Goal: Task Accomplishment & Management: Manage account settings

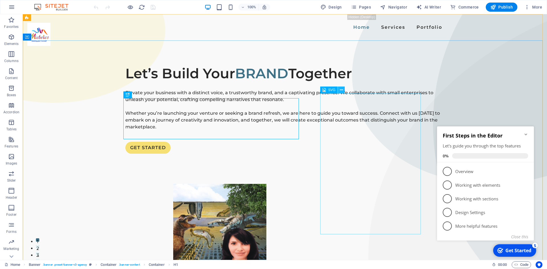
click at [341, 90] on icon at bounding box center [341, 90] width 3 height 6
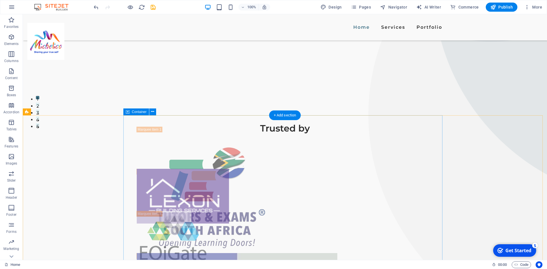
scroll to position [171, 0]
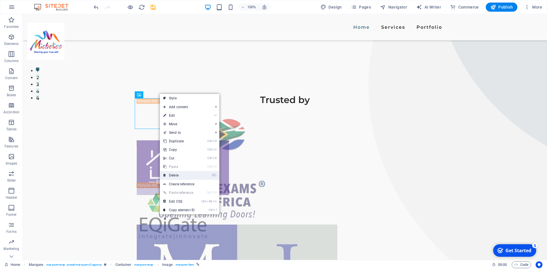
click at [0, 0] on link "⌦ Delete" at bounding box center [0, 0] width 0 height 0
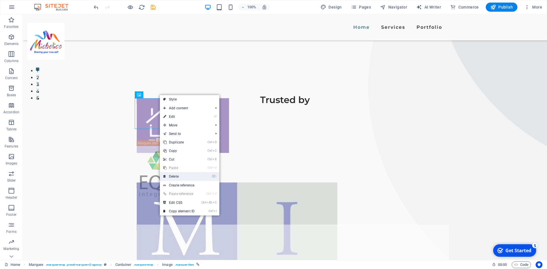
click at [176, 177] on link "⌦ Delete" at bounding box center [179, 176] width 38 height 9
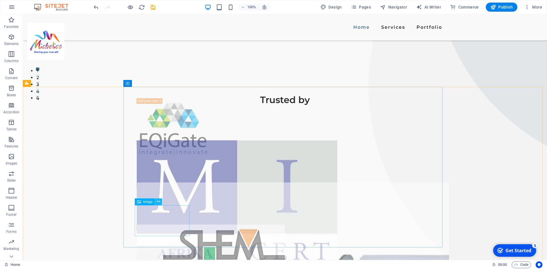
click at [159, 202] on icon at bounding box center [158, 202] width 3 height 6
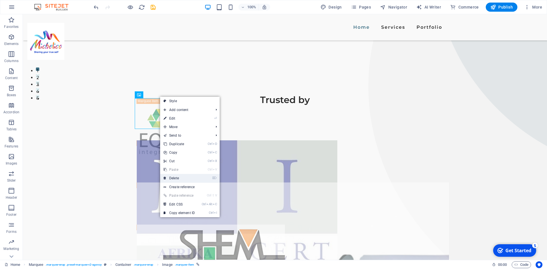
drag, startPoint x: 171, startPoint y: 179, endPoint x: 149, endPoint y: 164, distance: 26.6
click at [171, 179] on link "⌦ Delete" at bounding box center [179, 178] width 38 height 9
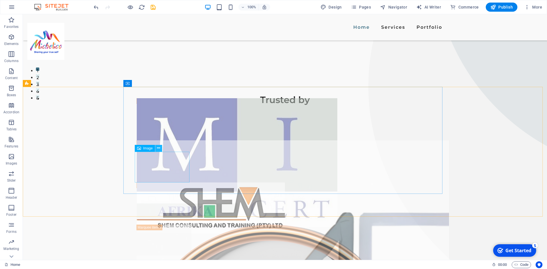
click at [158, 148] on icon at bounding box center [158, 148] width 3 height 6
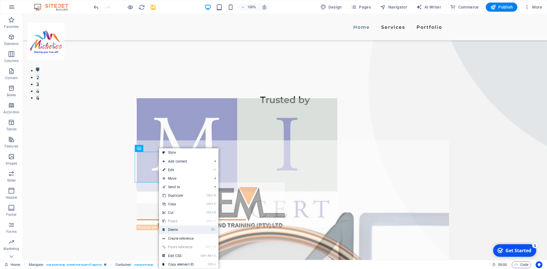
click at [177, 231] on link "⌦ Delete" at bounding box center [178, 230] width 38 height 9
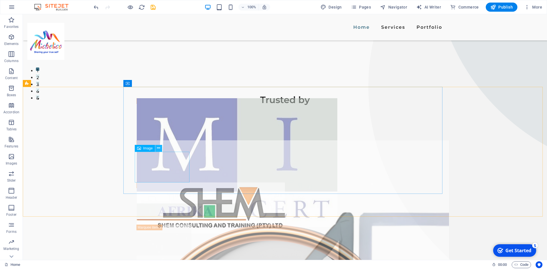
click at [159, 148] on icon at bounding box center [158, 148] width 3 height 6
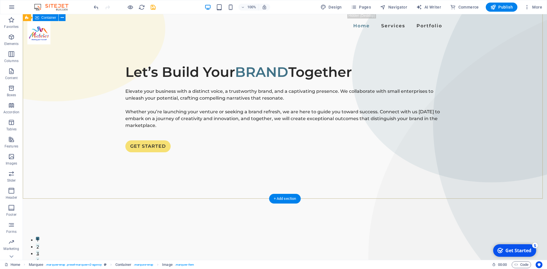
scroll to position [0, 0]
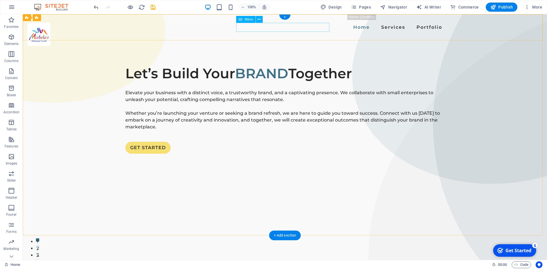
click at [306, 27] on nav "Home Services Portfolio" at bounding box center [284, 27] width 319 height 9
click at [316, 28] on nav "Home Services Portfolio" at bounding box center [284, 27] width 319 height 9
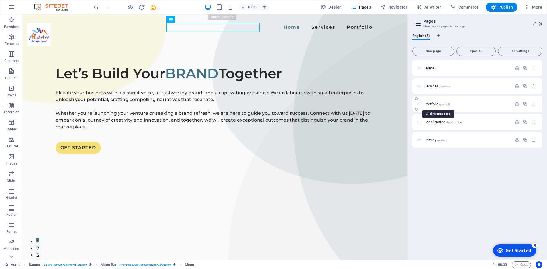
click at [436, 103] on span "Portfolio /portfolio" at bounding box center [438, 104] width 27 height 4
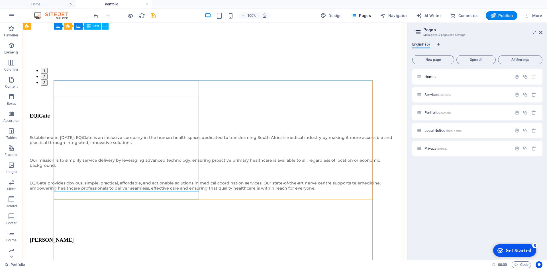
scroll to position [827, 0]
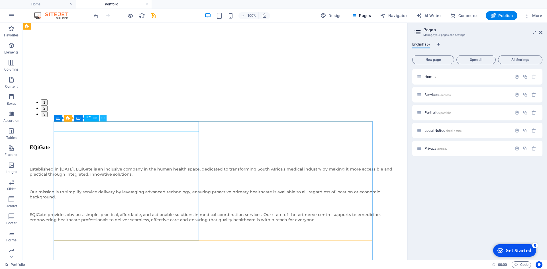
click at [105, 119] on icon at bounding box center [102, 118] width 3 height 6
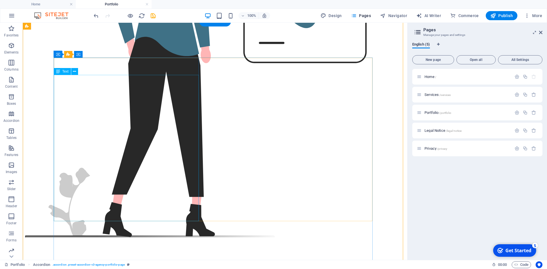
scroll to position [257, 0]
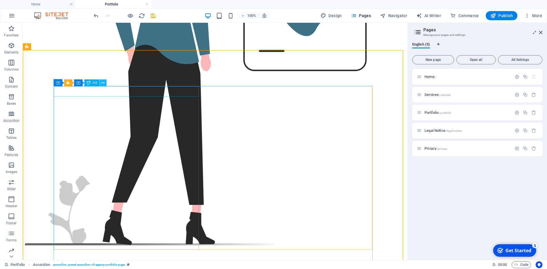
click at [104, 82] on icon at bounding box center [102, 83] width 3 height 6
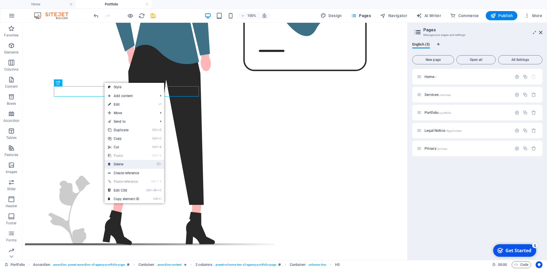
click at [120, 164] on link "⌦ Delete" at bounding box center [124, 164] width 38 height 9
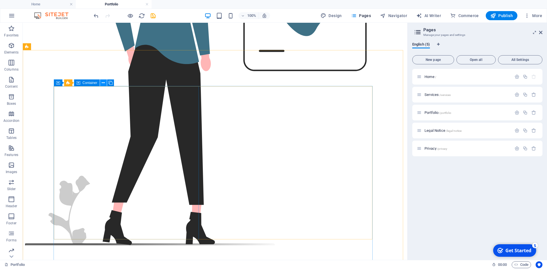
click at [104, 83] on icon at bounding box center [103, 83] width 3 height 6
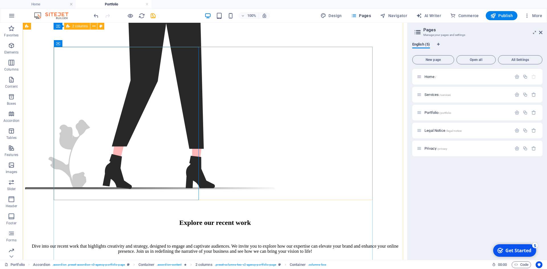
scroll to position [228, 0]
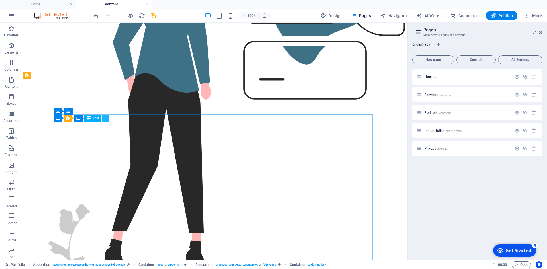
click at [107, 119] on icon at bounding box center [104, 118] width 3 height 6
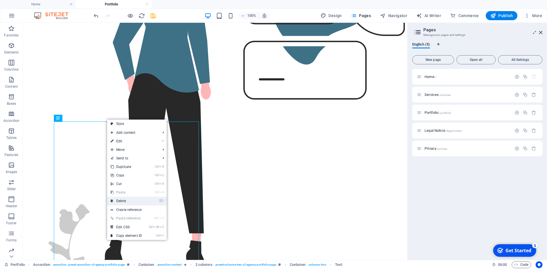
click at [132, 200] on link "⌦ Delete" at bounding box center [126, 201] width 38 height 9
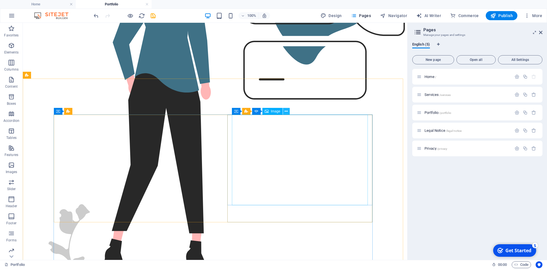
click at [285, 112] on icon at bounding box center [286, 112] width 3 height 6
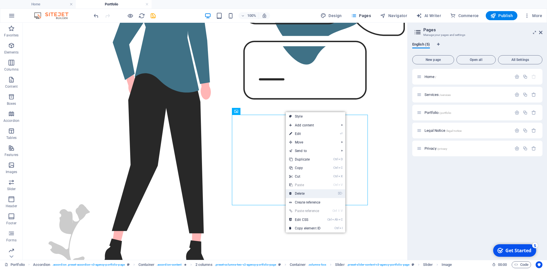
drag, startPoint x: 302, startPoint y: 194, endPoint x: 280, endPoint y: 172, distance: 32.0
click at [302, 194] on link "⌦ Delete" at bounding box center [305, 194] width 38 height 9
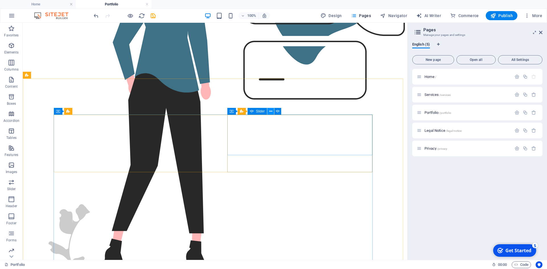
click at [270, 111] on icon at bounding box center [270, 112] width 3 height 6
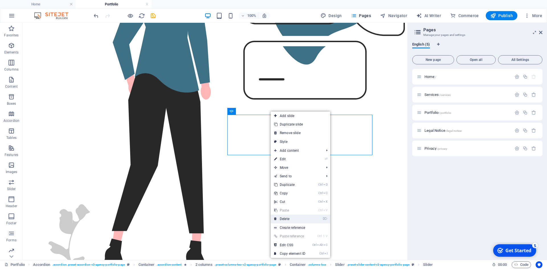
click at [284, 220] on link "⌦ Delete" at bounding box center [290, 219] width 38 height 9
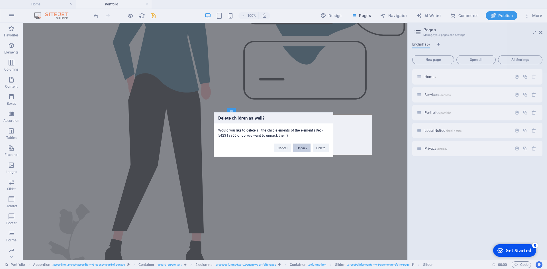
click at [298, 148] on button "Unpack" at bounding box center [301, 148] width 17 height 9
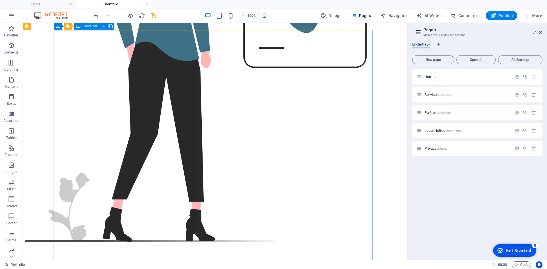
scroll to position [257, 0]
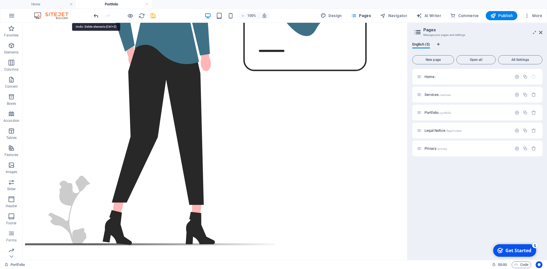
click at [96, 16] on icon "undo" at bounding box center [96, 16] width 7 height 7
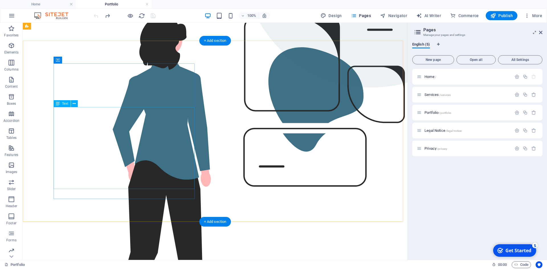
scroll to position [0, 0]
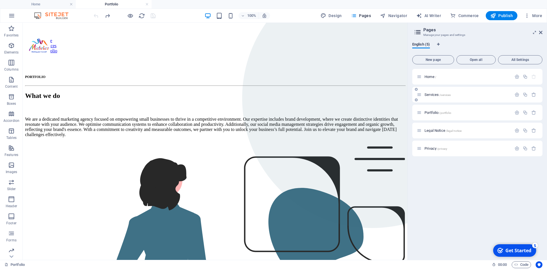
click at [431, 94] on span "Services /services" at bounding box center [438, 95] width 26 height 4
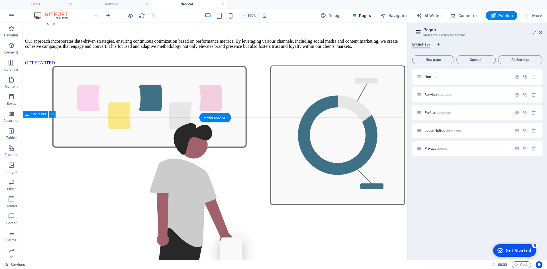
scroll to position [570, 0]
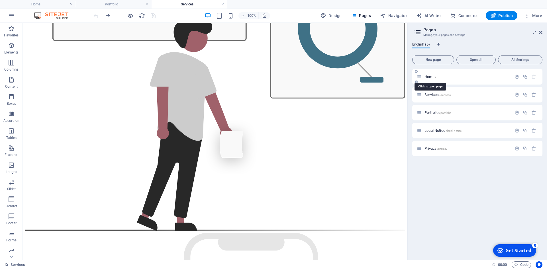
click at [431, 77] on span "Home /" at bounding box center [431, 77] width 12 height 4
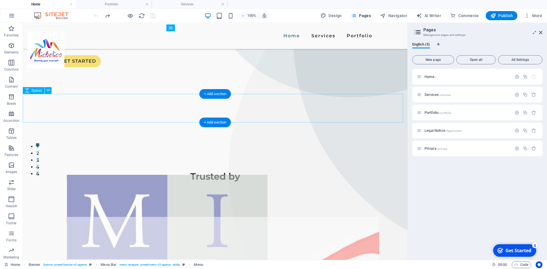
scroll to position [0, 0]
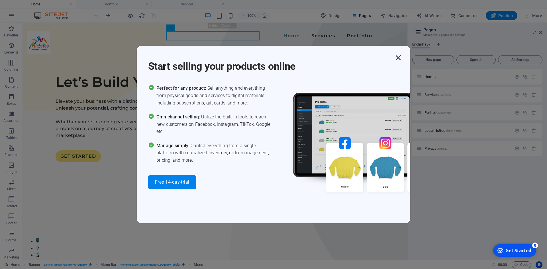
click at [398, 58] on icon "button" at bounding box center [398, 58] width 10 height 10
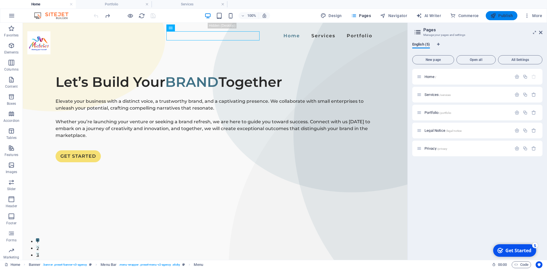
click at [502, 15] on span "Publish" at bounding box center [501, 16] width 23 height 6
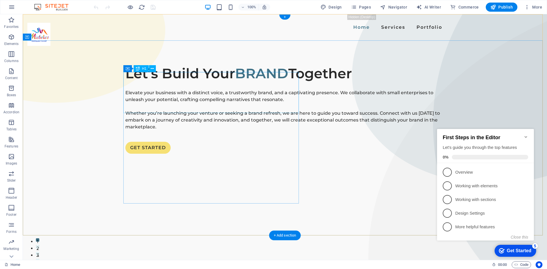
click at [127, 83] on div "Let’s Build Your BRAND Together" at bounding box center [284, 73] width 319 height 21
click at [127, 84] on div "Let’s Build Your BRAND Together" at bounding box center [284, 73] width 319 height 21
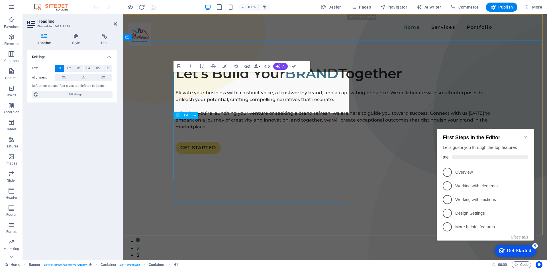
click at [205, 131] on div "Elevate your business with a distinct voice, a trustworthy brand, and a captiva…" at bounding box center [335, 109] width 319 height 41
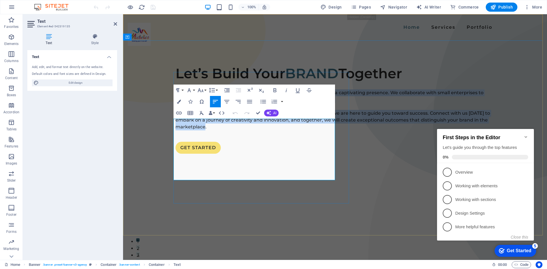
drag, startPoint x: 174, startPoint y: 122, endPoint x: 217, endPoint y: 179, distance: 70.7
click at [217, 131] on div "Elevate your business with a distinct voice, a trustworthy brand, and a captiva…" at bounding box center [335, 109] width 319 height 41
copy div "Elevate your business with a distinct voice, a trustworthy brand, and a captiva…"
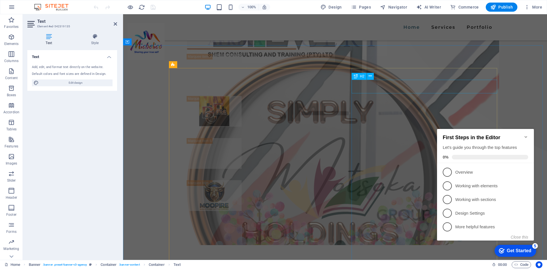
scroll to position [371, 0]
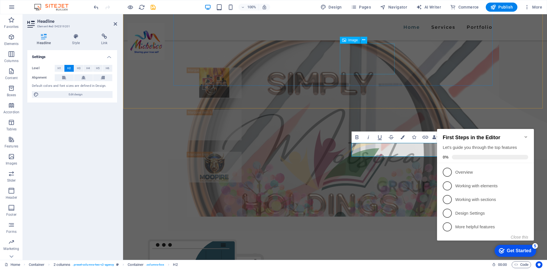
scroll to position [292, 0]
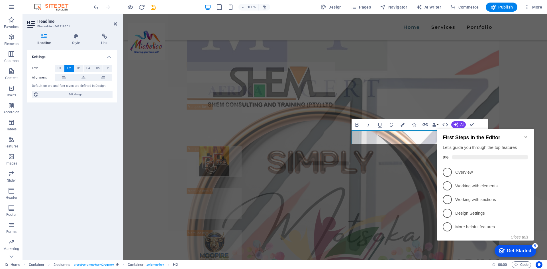
click at [526, 136] on icon "Minimize checklist" at bounding box center [526, 137] width 3 height 2
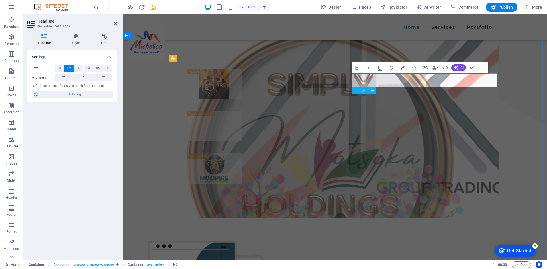
scroll to position [377, 0]
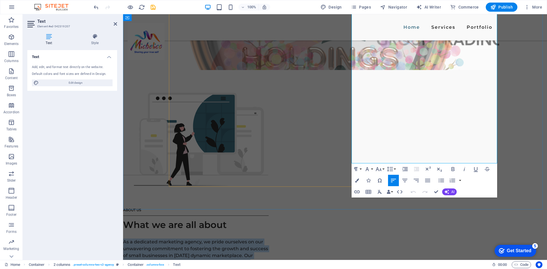
scroll to position [520, 0]
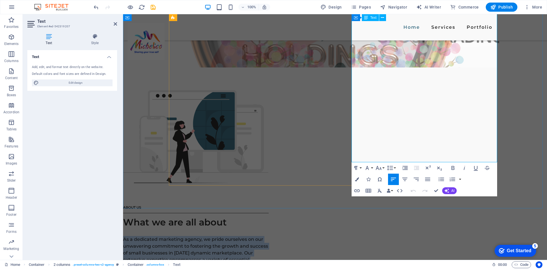
drag, startPoint x: 353, startPoint y: 69, endPoint x: 410, endPoint y: 159, distance: 107.3
copy div "As a dedicated marketing agency, we pride ourselves on our unwavering commitmen…"
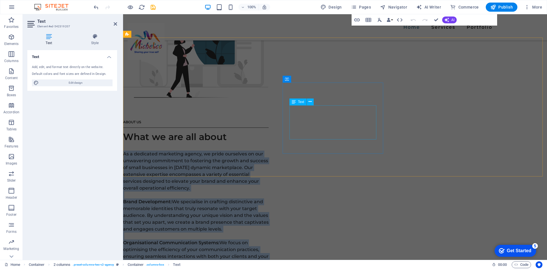
scroll to position [691, 0]
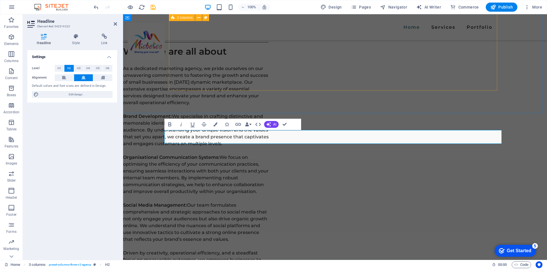
scroll to position [615, 0]
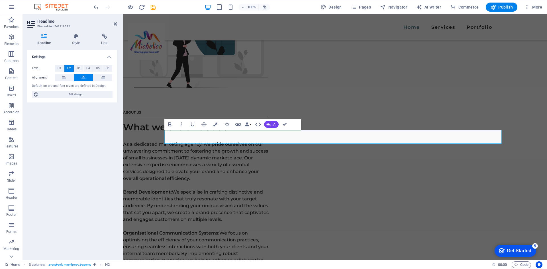
copy h2 "We guarantee"
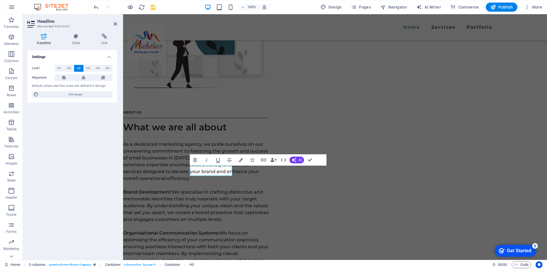
copy h3 "Fast Results"
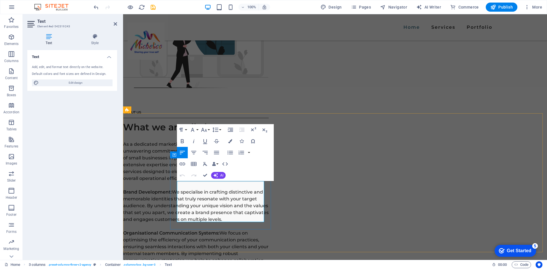
drag, startPoint x: 178, startPoint y: 186, endPoint x: 206, endPoint y: 220, distance: 44.5
copy p "Time is money, and we understand the urgency of your goals. From concept to exe…"
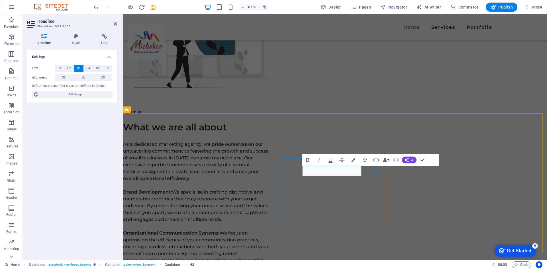
copy h3 "Excellent Quality"
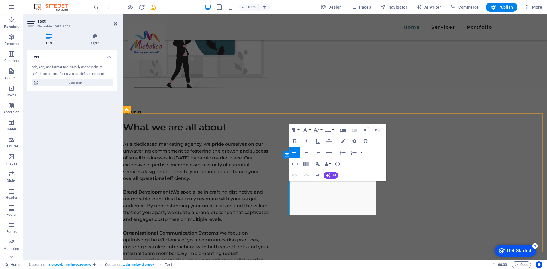
drag, startPoint x: 292, startPoint y: 185, endPoint x: 317, endPoint y: 212, distance: 37.3
copy p "We’re obsessed with excellence. Every design, campaign, and strategy is crafted…"
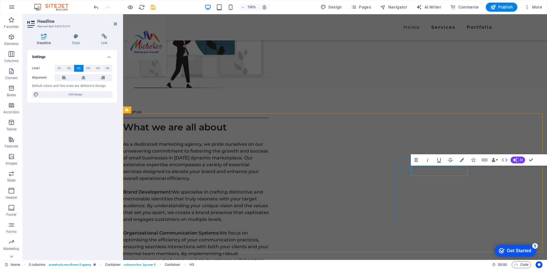
copy p "We’re obsessed with excellence. Every design, campaign, and strategy is crafted…"
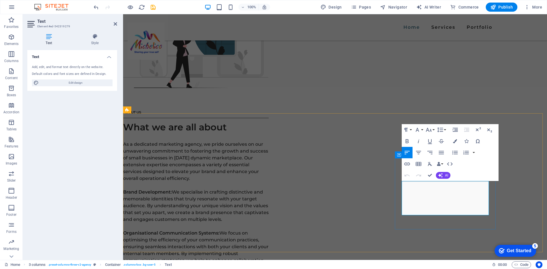
drag, startPoint x: 403, startPoint y: 185, endPoint x: 472, endPoint y: 212, distance: 74.2
copy p "Exceptional marketing doesn’t have to break the bank. We offer competitive pric…"
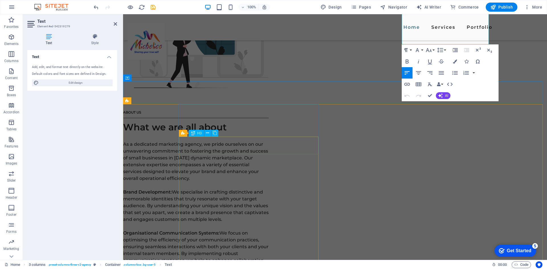
scroll to position [786, 0]
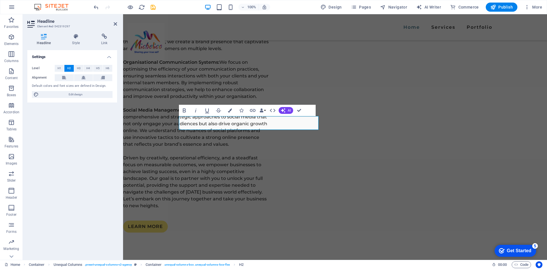
copy h2 "What can we do for you?"
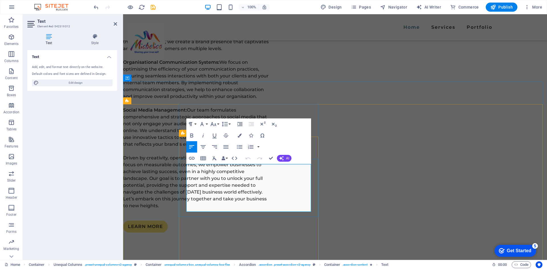
drag, startPoint x: 187, startPoint y: 168, endPoint x: 270, endPoint y: 207, distance: 92.3
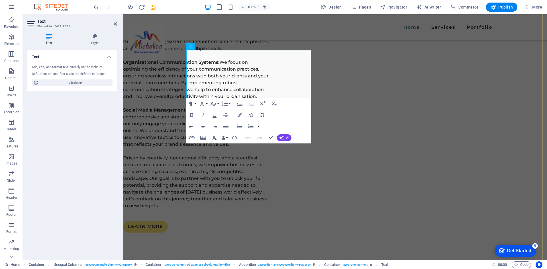
scroll to position [900, 0]
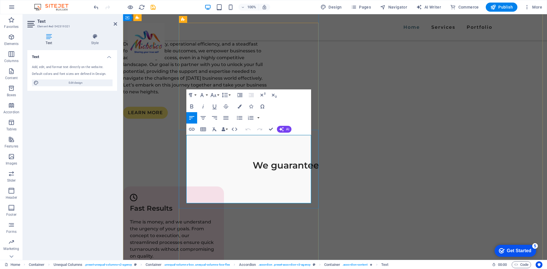
drag, startPoint x: 188, startPoint y: 138, endPoint x: 228, endPoint y: 192, distance: 67.3
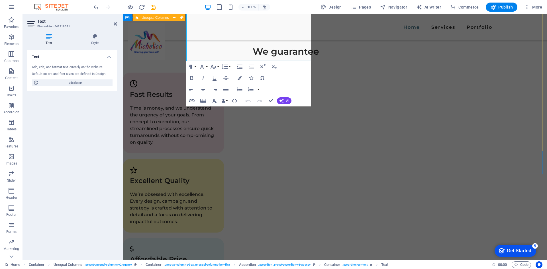
scroll to position [1043, 0]
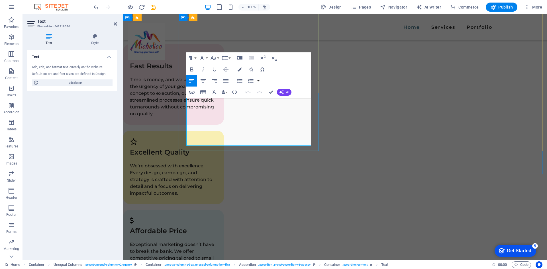
drag, startPoint x: 187, startPoint y: 101, endPoint x: 292, endPoint y: 137, distance: 110.4
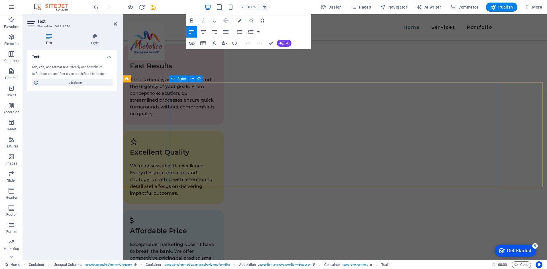
scroll to position [1185, 0]
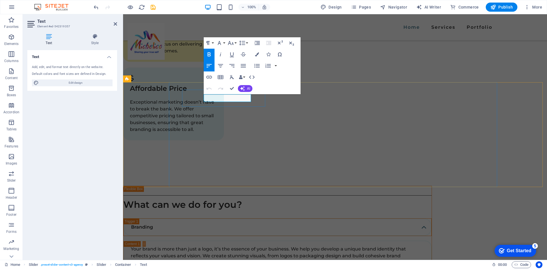
drag, startPoint x: 205, startPoint y: 98, endPoint x: 250, endPoint y: 98, distance: 45.0
drag, startPoint x: 219, startPoint y: 133, endPoint x: 186, endPoint y: 119, distance: 36.0
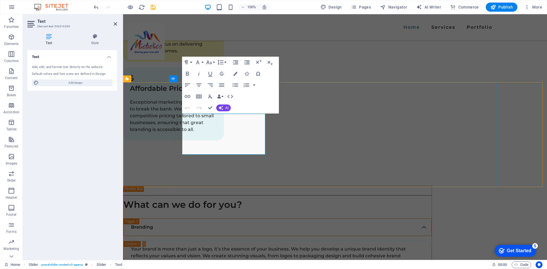
drag, startPoint x: 254, startPoint y: 150, endPoint x: 182, endPoint y: 116, distance: 79.7
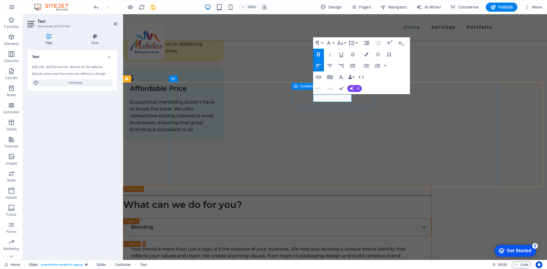
drag, startPoint x: 338, startPoint y: 97, endPoint x: 354, endPoint y: 97, distance: 16.0
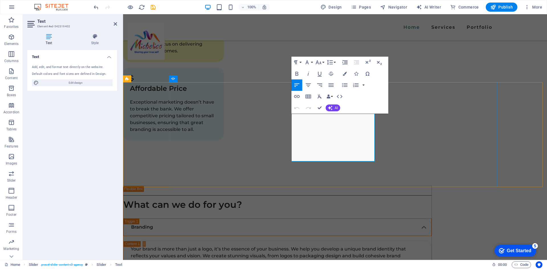
drag, startPoint x: 322, startPoint y: 147, endPoint x: 326, endPoint y: 157, distance: 11.2
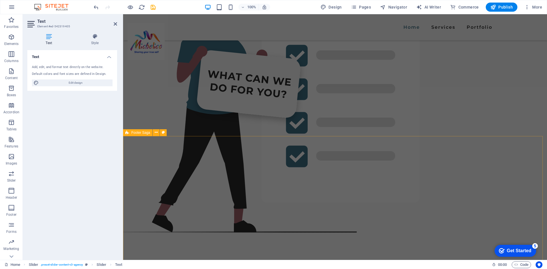
scroll to position [1641, 0]
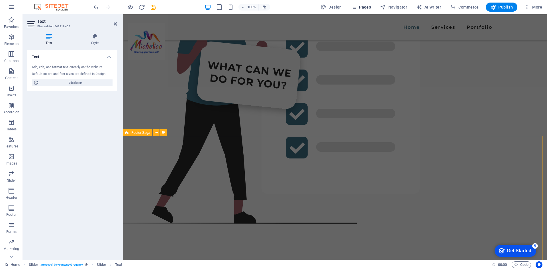
click at [362, 7] on span "Pages" at bounding box center [361, 7] width 20 height 6
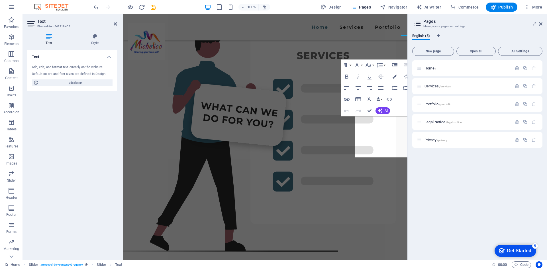
scroll to position [1304, 0]
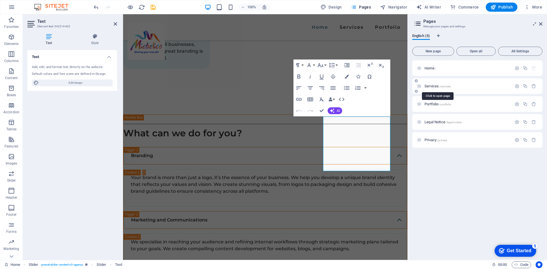
click at [430, 85] on span "Services /services" at bounding box center [438, 86] width 26 height 4
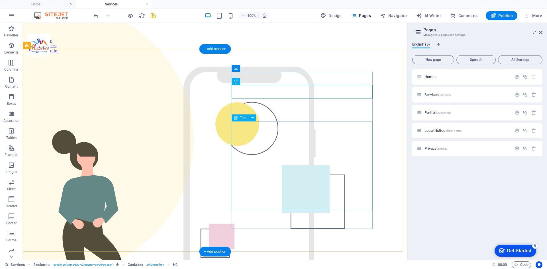
scroll to position [0, 0]
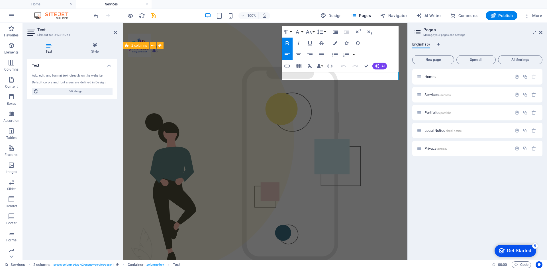
drag, startPoint x: 309, startPoint y: 77, endPoint x: 273, endPoint y: 78, distance: 35.9
click at [273, 78] on div "OUR SERVICES What can we do for you? Branding We offer innovative strategies de…" at bounding box center [265, 225] width 280 height 317
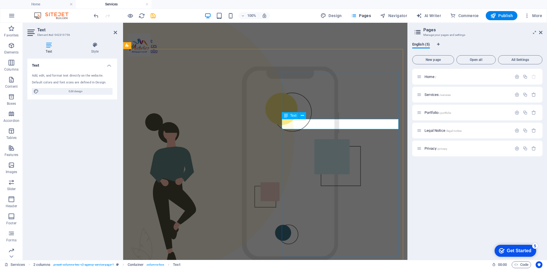
drag, startPoint x: 315, startPoint y: 125, endPoint x: 282, endPoint y: 125, distance: 32.5
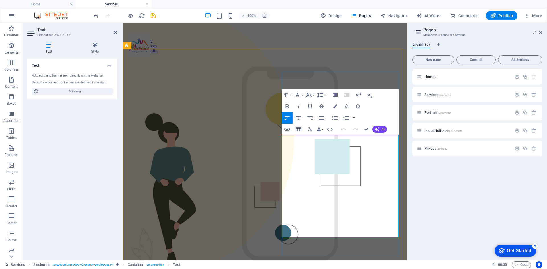
drag, startPoint x: 283, startPoint y: 138, endPoint x: 387, endPoint y: 233, distance: 141.2
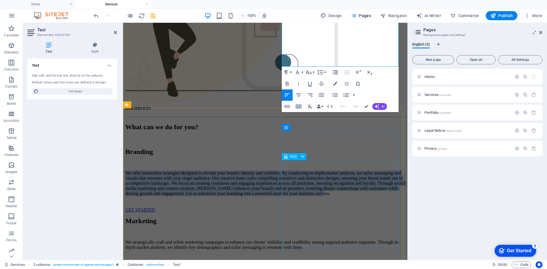
scroll to position [171, 0]
click at [167, 217] on div "Marketing" at bounding box center [265, 221] width 280 height 8
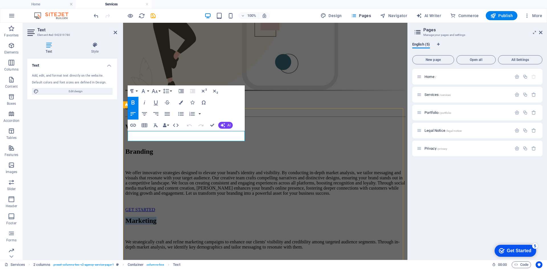
drag, startPoint x: 167, startPoint y: 136, endPoint x: 127, endPoint y: 136, distance: 39.9
click at [145, 240] on div "We strategically craft and refine marketing campaigns to enhance our clients' v…" at bounding box center [265, 260] width 280 height 40
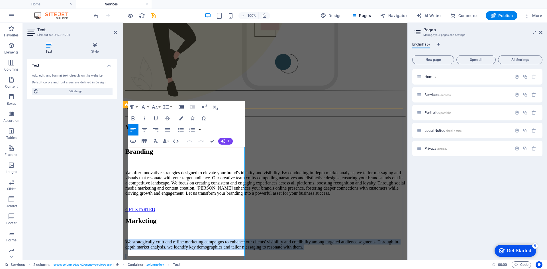
drag, startPoint x: 129, startPoint y: 150, endPoint x: 161, endPoint y: 252, distance: 106.5
click at [160, 252] on div "We strategically craft and refine marketing campaigns to enhance our clients' v…" at bounding box center [265, 260] width 280 height 40
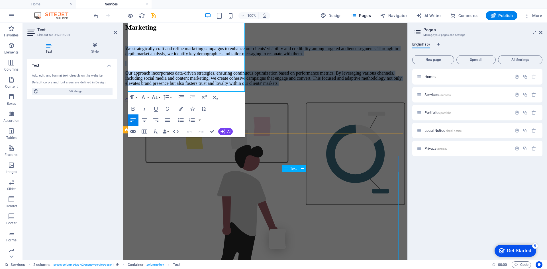
scroll to position [371, 0]
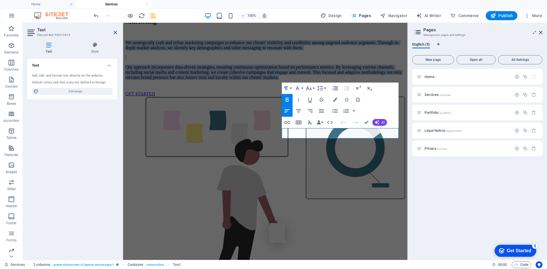
scroll to position [364, 0]
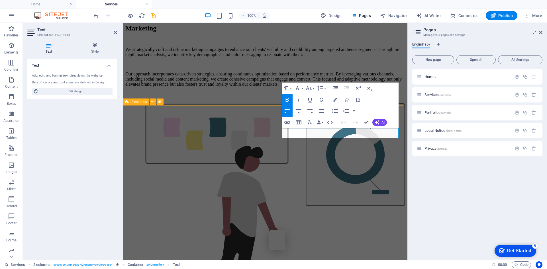
drag, startPoint x: 327, startPoint y: 134, endPoint x: 270, endPoint y: 134, distance: 56.4
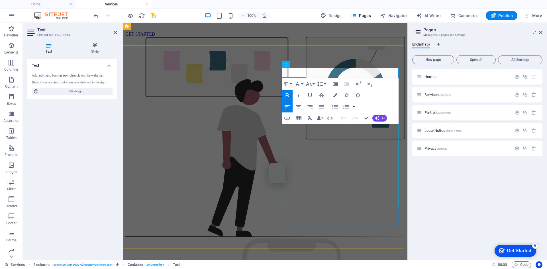
scroll to position [421, 0]
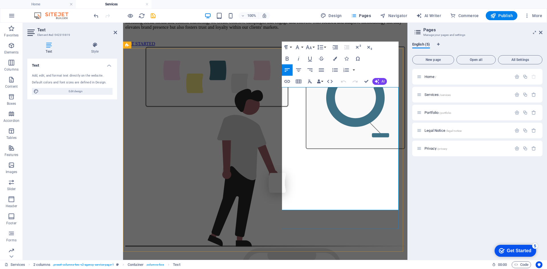
drag, startPoint x: 283, startPoint y: 91, endPoint x: 332, endPoint y: 207, distance: 125.9
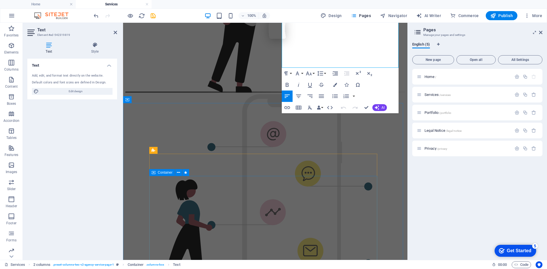
scroll to position [592, 0]
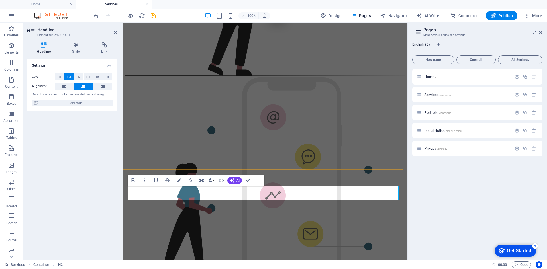
scroll to position [555, 0]
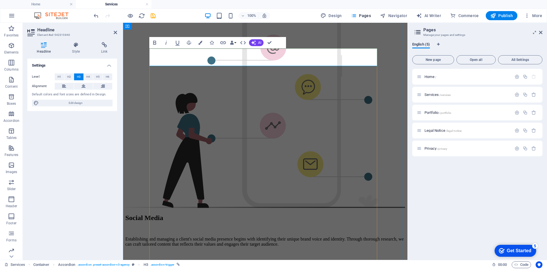
scroll to position [669, 0]
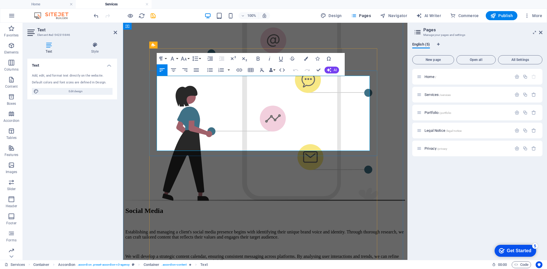
drag, startPoint x: 157, startPoint y: 79, endPoint x: 315, endPoint y: 150, distance: 172.7
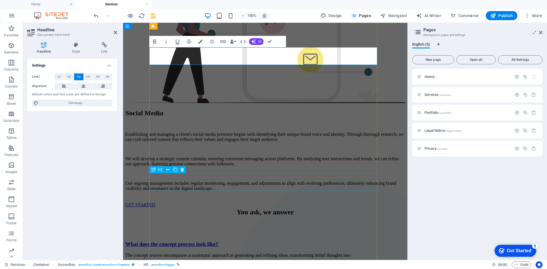
scroll to position [783, 0]
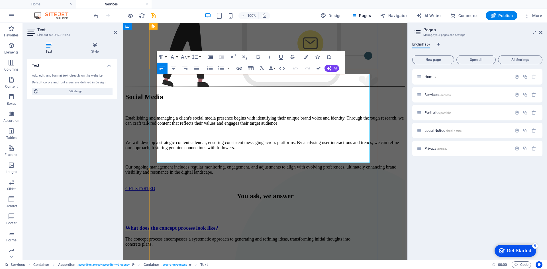
drag, startPoint x: 158, startPoint y: 77, endPoint x: 262, endPoint y: 160, distance: 133.3
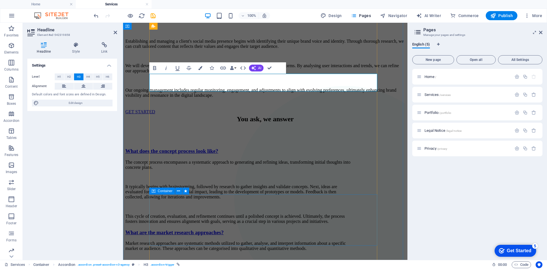
scroll to position [897, 0]
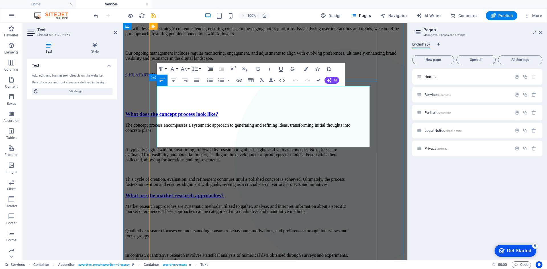
drag, startPoint x: 157, startPoint y: 89, endPoint x: 363, endPoint y: 148, distance: 213.9
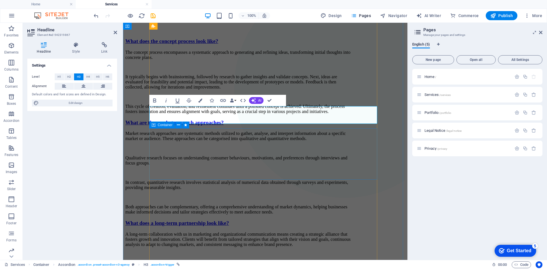
scroll to position [982, 0]
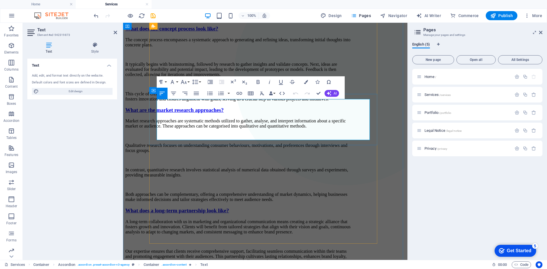
drag, startPoint x: 158, startPoint y: 103, endPoint x: 374, endPoint y: 137, distance: 219.0
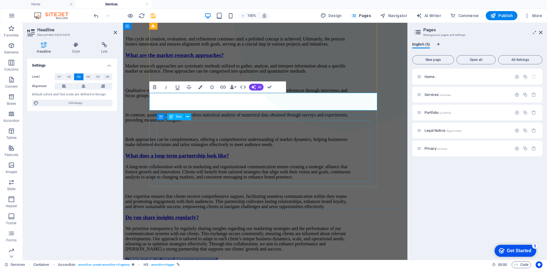
scroll to position [1039, 0]
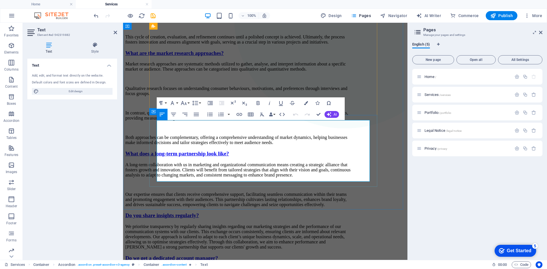
drag, startPoint x: 158, startPoint y: 125, endPoint x: 374, endPoint y: 182, distance: 223.1
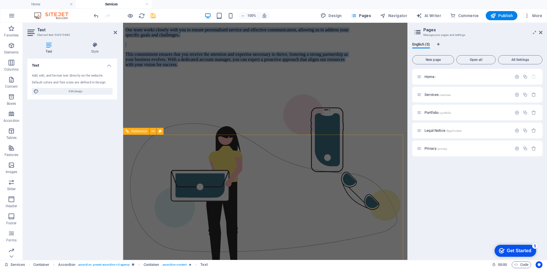
scroll to position [1306, 0]
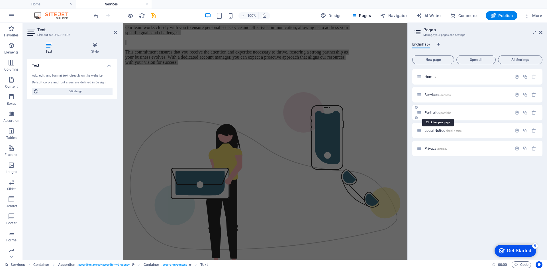
click at [431, 111] on span "Portfolio /portfolio" at bounding box center [438, 113] width 27 height 4
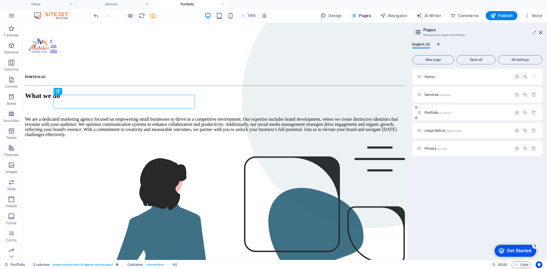
scroll to position [0, 0]
click at [77, 79] on div "PORTFOLIO" at bounding box center [215, 76] width 380 height 7
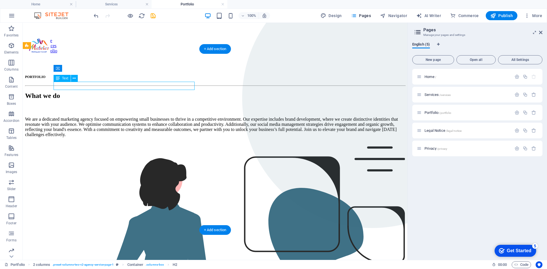
click at [77, 79] on div "PORTFOLIO" at bounding box center [215, 76] width 380 height 7
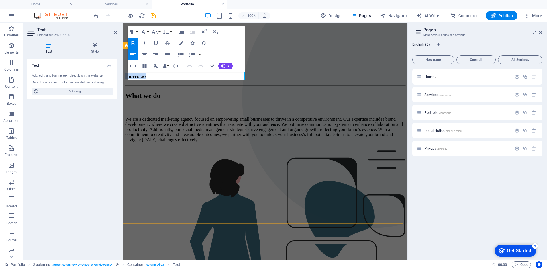
drag, startPoint x: 153, startPoint y: 76, endPoint x: 124, endPoint y: 76, distance: 28.5
click at [125, 76] on div "PORTFOLIO What we do We are a dedicated marketing agency focused on empowering …" at bounding box center [265, 240] width 280 height 347
click at [170, 92] on div "What we do" at bounding box center [265, 96] width 280 height 8
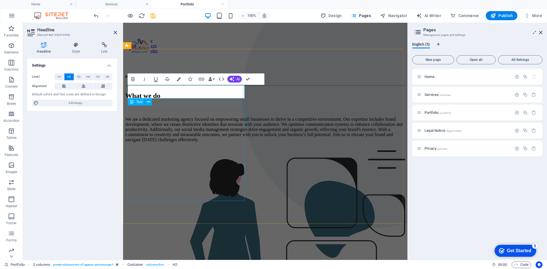
click at [141, 118] on div "We are a dedicated marketing agency focused on empowering small businesses to t…" at bounding box center [265, 130] width 280 height 26
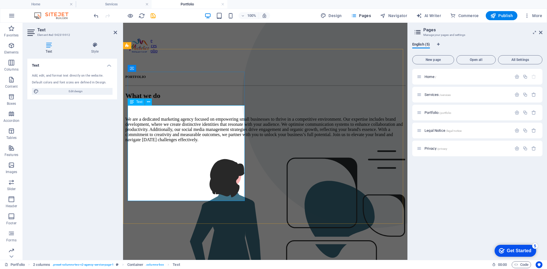
drag, startPoint x: 130, startPoint y: 109, endPoint x: 194, endPoint y: 200, distance: 111.6
click at [194, 143] on p "We are a dedicated marketing agency focused on empowering small businesses to t…" at bounding box center [265, 130] width 280 height 26
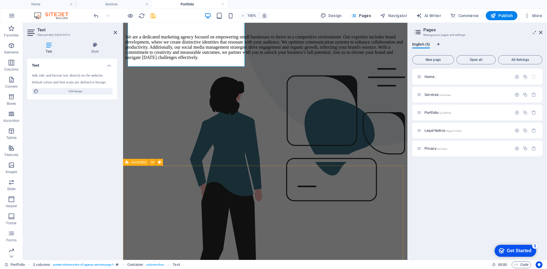
scroll to position [143, 0]
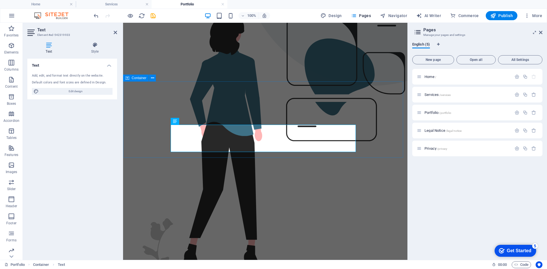
drag, startPoint x: 176, startPoint y: 127, endPoint x: 356, endPoint y: 150, distance: 182.0
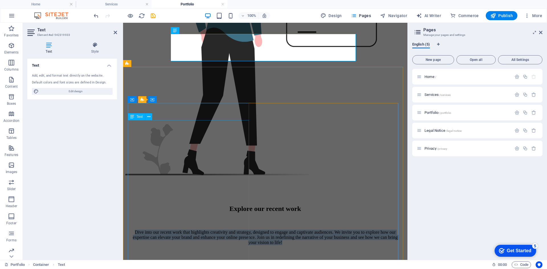
scroll to position [228, 0]
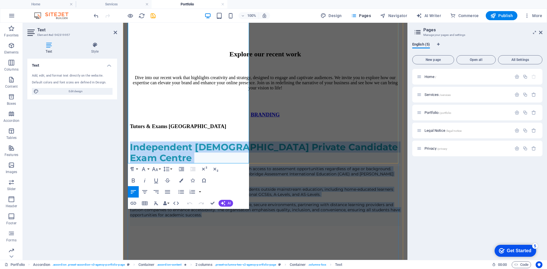
scroll to position [399, 0]
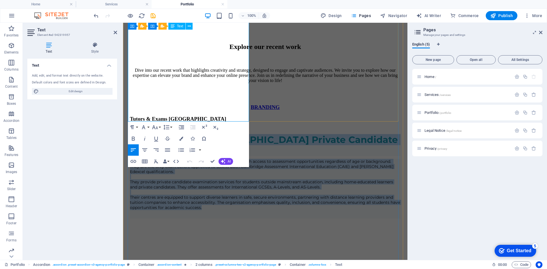
drag, startPoint x: 129, startPoint y: 132, endPoint x: 217, endPoint y: 121, distance: 89.3
click at [217, 135] on div "Independent South African Private Candidate Exam Centre Tutors & Exams South Af…" at bounding box center [265, 177] width 271 height 84
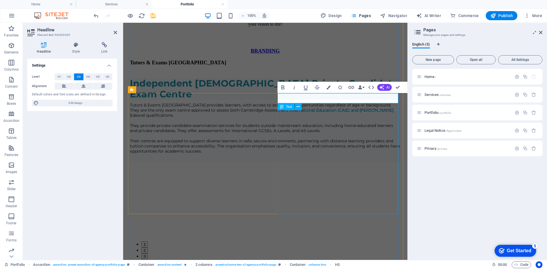
scroll to position [456, 0]
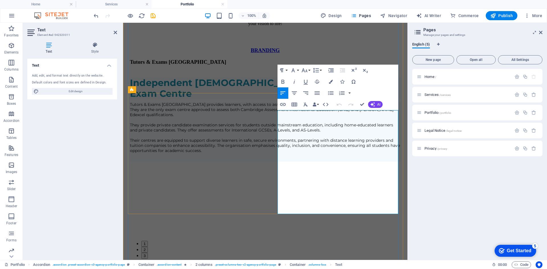
drag, startPoint x: 279, startPoint y: 114, endPoint x: 353, endPoint y: 206, distance: 117.6
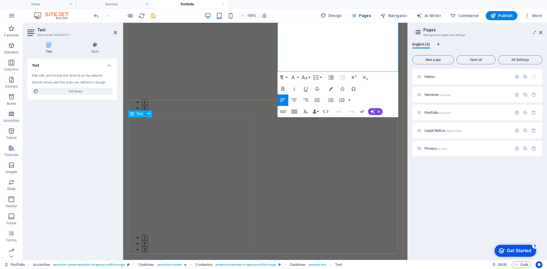
scroll to position [599, 0]
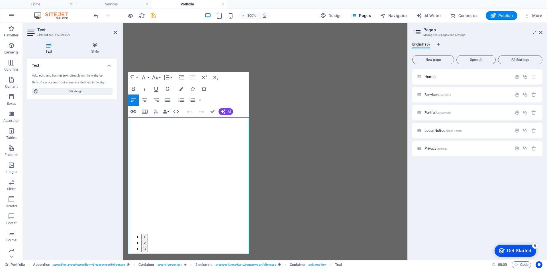
drag, startPoint x: 129, startPoint y: 121, endPoint x: 188, endPoint y: 251, distance: 143.0
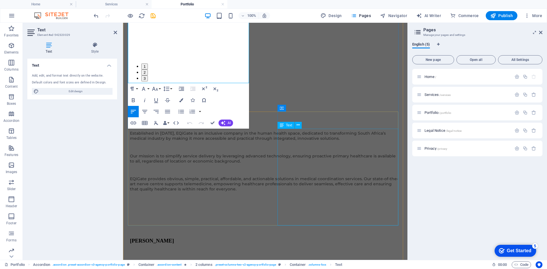
scroll to position [770, 0]
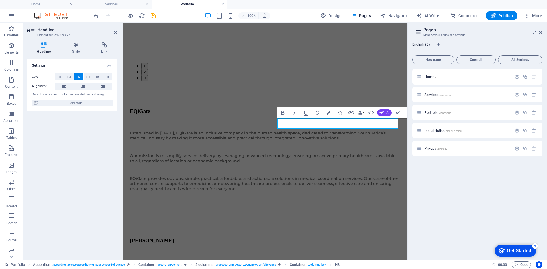
scroll to position [763, 0]
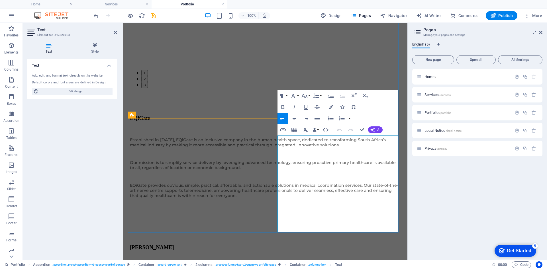
drag, startPoint x: 278, startPoint y: 140, endPoint x: 371, endPoint y: 232, distance: 130.4
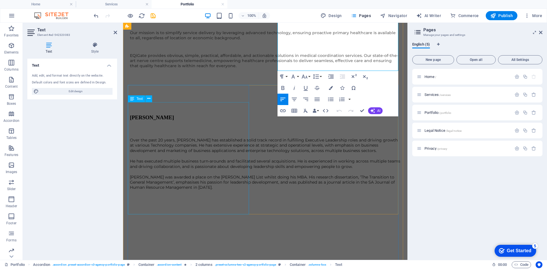
scroll to position [934, 0]
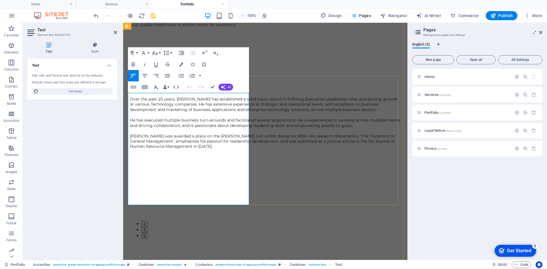
drag, startPoint x: 129, startPoint y: 99, endPoint x: 213, endPoint y: 199, distance: 130.9
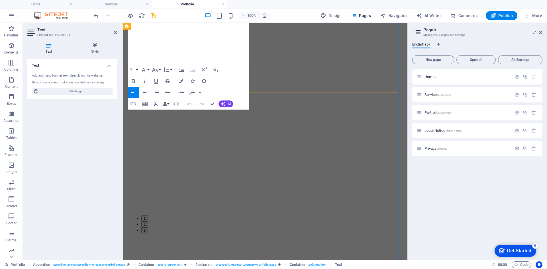
scroll to position [1076, 0]
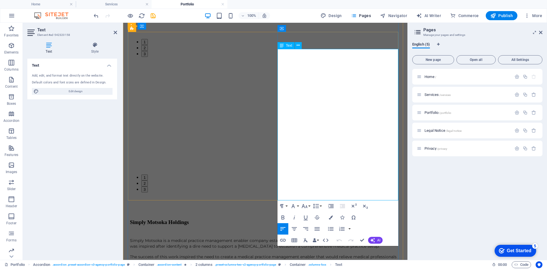
scroll to position [1190, 0]
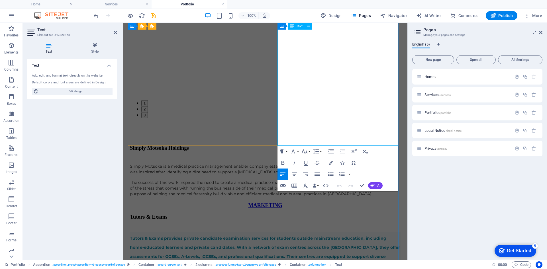
drag, startPoint x: 278, startPoint y: 113, endPoint x: 343, endPoint y: 145, distance: 72.0
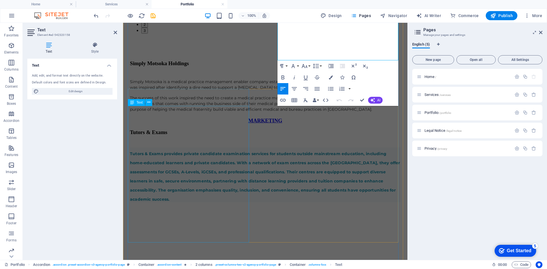
scroll to position [1276, 0]
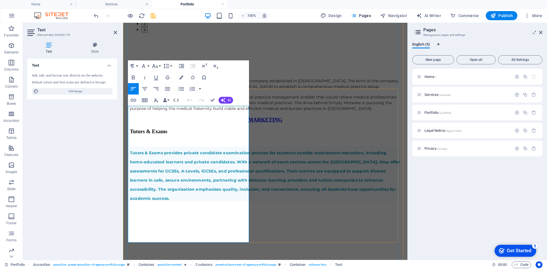
drag, startPoint x: 129, startPoint y: 110, endPoint x: 223, endPoint y: 240, distance: 160.9
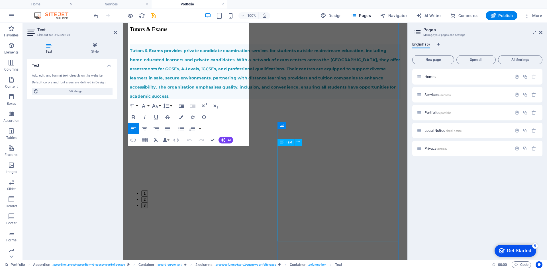
scroll to position [1418, 0]
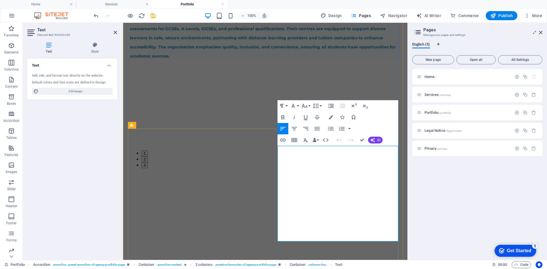
drag, startPoint x: 278, startPoint y: 150, endPoint x: 395, endPoint y: 237, distance: 146.5
drag, startPoint x: 277, startPoint y: 149, endPoint x: 397, endPoint y: 232, distance: 145.5
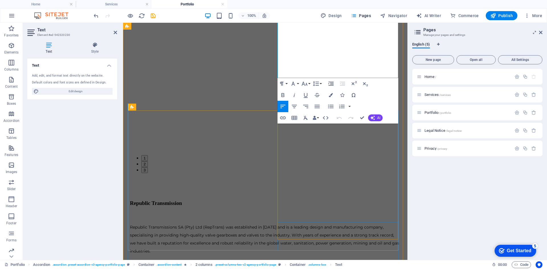
scroll to position [1618, 0]
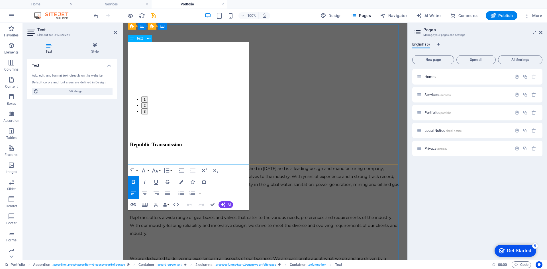
scroll to position [1658, 0]
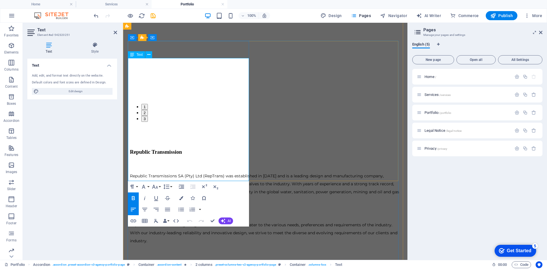
drag, startPoint x: 129, startPoint y: 63, endPoint x: 215, endPoint y: 170, distance: 137.5
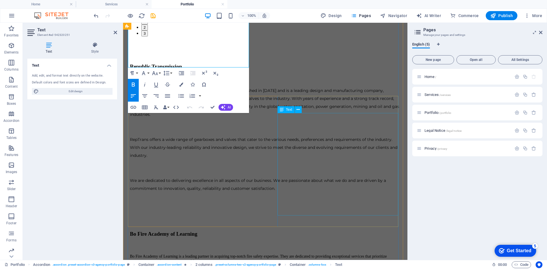
scroll to position [1772, 0]
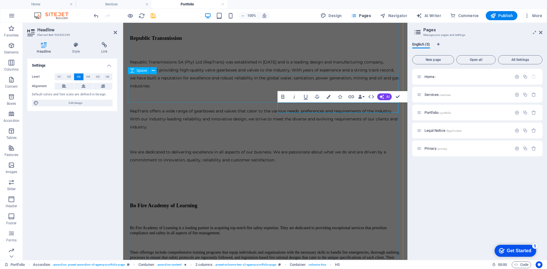
scroll to position [1765, 0]
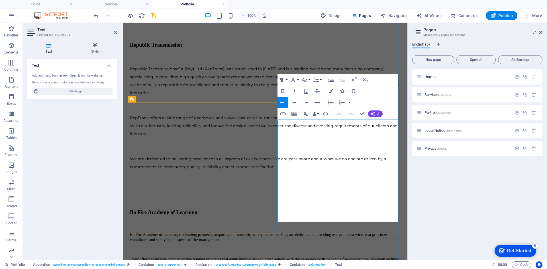
drag, startPoint x: 278, startPoint y: 124, endPoint x: 391, endPoint y: 219, distance: 148.2
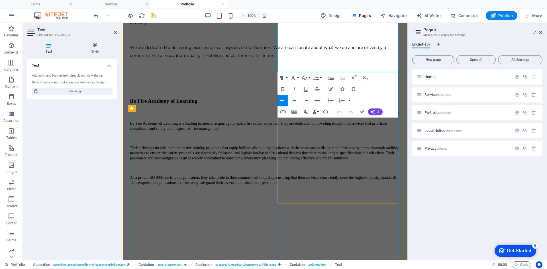
scroll to position [1936, 0]
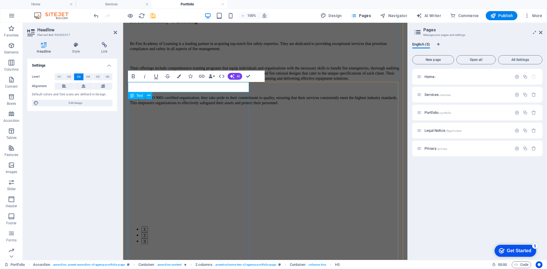
scroll to position [1976, 0]
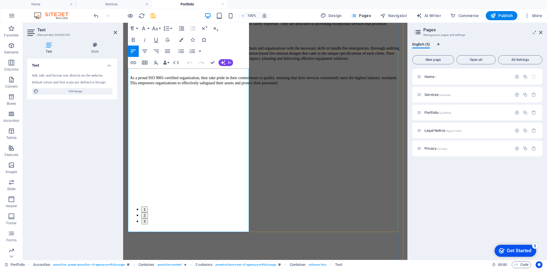
drag, startPoint x: 129, startPoint y: 71, endPoint x: 212, endPoint y: 230, distance: 179.5
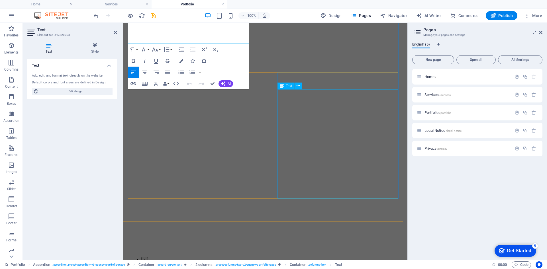
scroll to position [2176, 0]
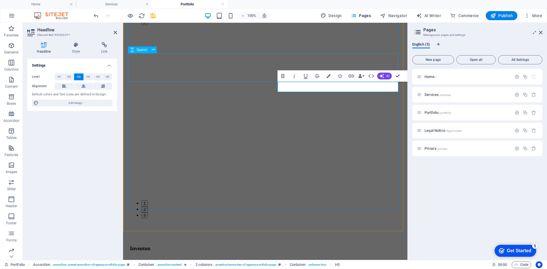
scroll to position [2155, 0]
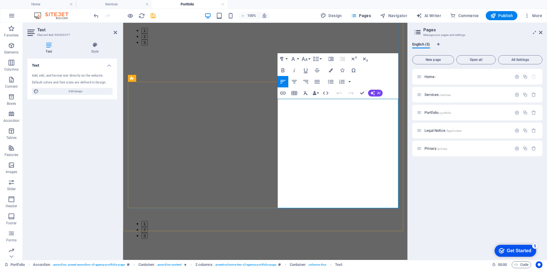
drag, startPoint x: 279, startPoint y: 103, endPoint x: 394, endPoint y: 202, distance: 151.8
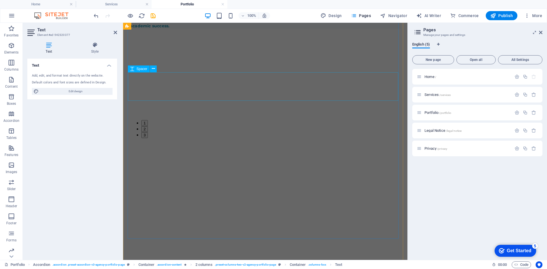
scroll to position [1446, 0]
click at [223, 3] on link at bounding box center [222, 4] width 3 height 5
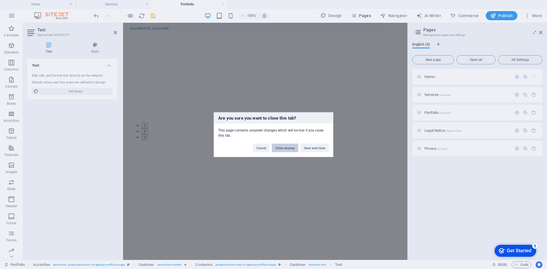
click at [287, 148] on button "Close anyway" at bounding box center [285, 148] width 26 height 9
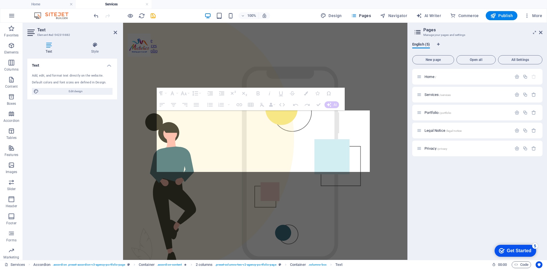
scroll to position [1049, 0]
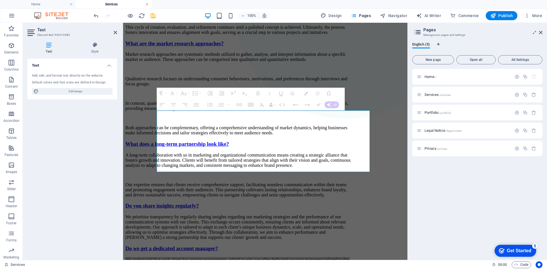
click at [147, 3] on link at bounding box center [146, 4] width 3 height 5
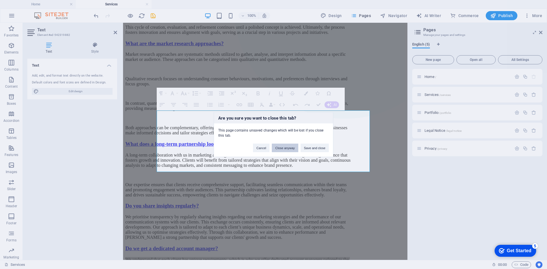
click at [283, 148] on button "Close anyway" at bounding box center [285, 148] width 26 height 9
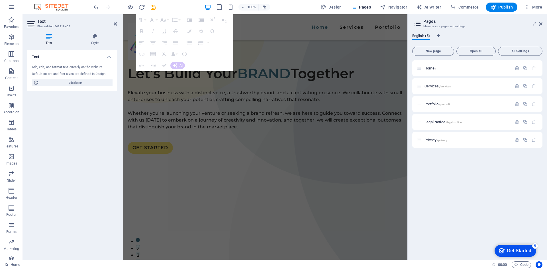
scroll to position [1317, 0]
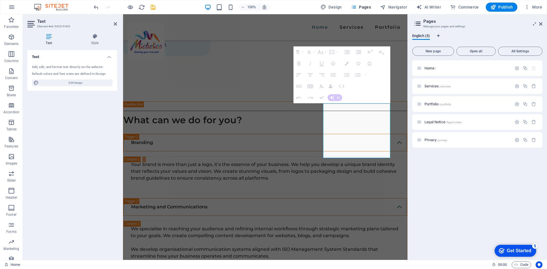
drag, startPoint x: 116, startPoint y: 23, endPoint x: 93, endPoint y: 9, distance: 27.1
click at [116, 23] on icon at bounding box center [115, 24] width 3 height 5
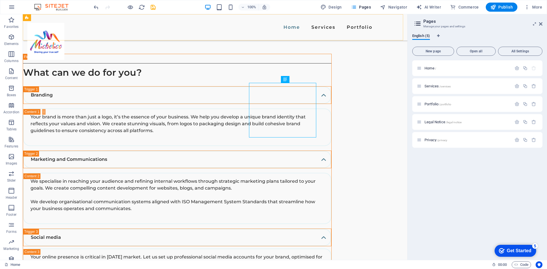
scroll to position [1216, 0]
